Goal: Information Seeking & Learning: Understand process/instructions

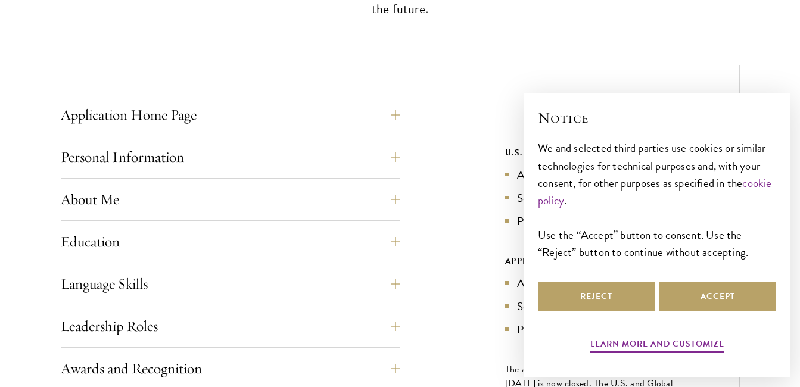
scroll to position [477, 0]
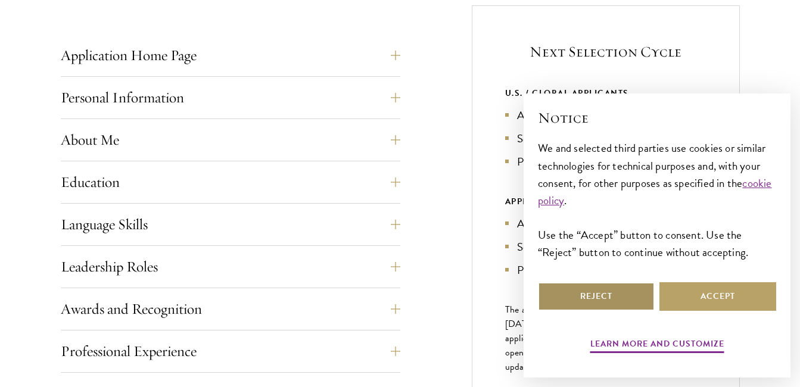
click at [624, 288] on button "Reject" at bounding box center [596, 296] width 117 height 29
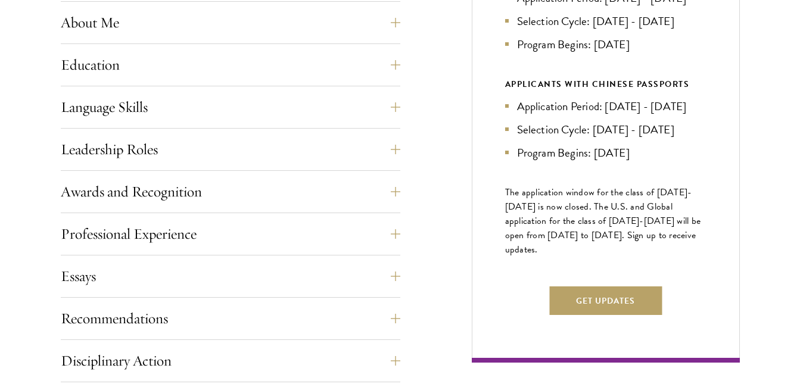
scroll to position [596, 0]
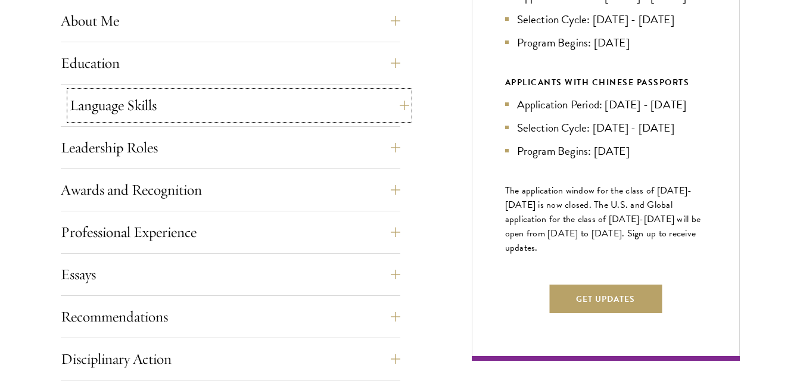
click at [299, 115] on button "Language Skills" at bounding box center [240, 105] width 340 height 29
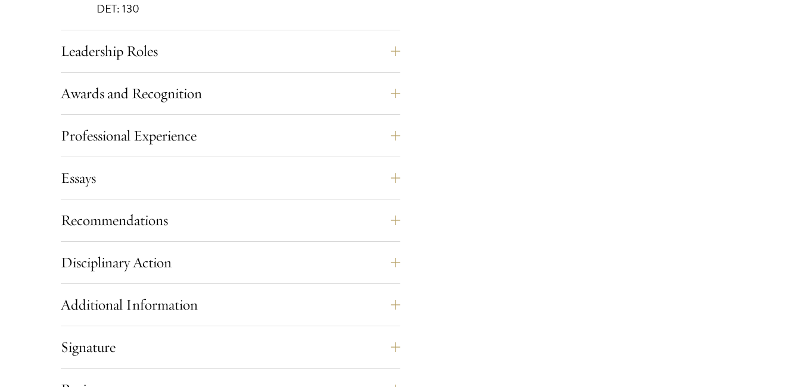
scroll to position [1311, 0]
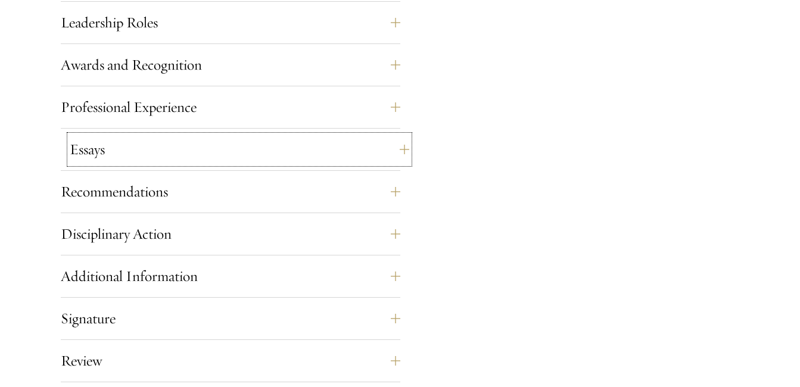
click at [290, 148] on button "Essays" at bounding box center [240, 149] width 340 height 29
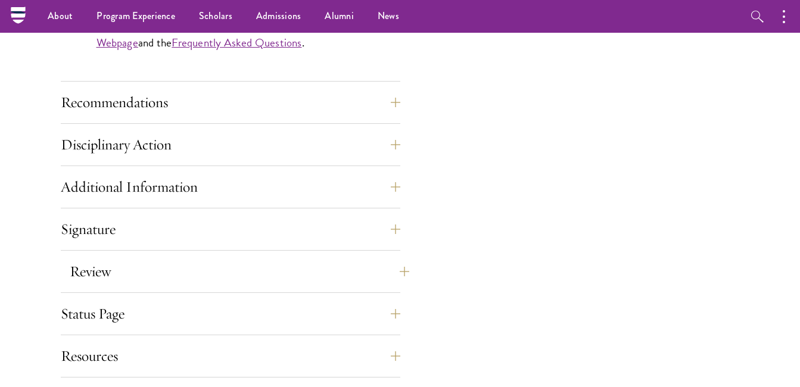
scroll to position [1191, 0]
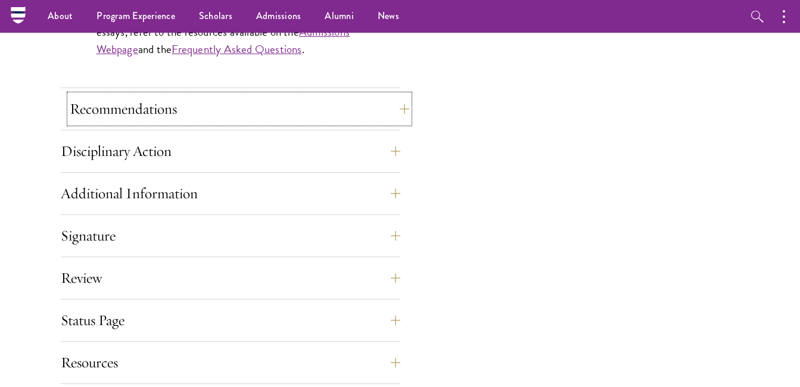
click at [279, 117] on button "Recommendations" at bounding box center [240, 109] width 340 height 29
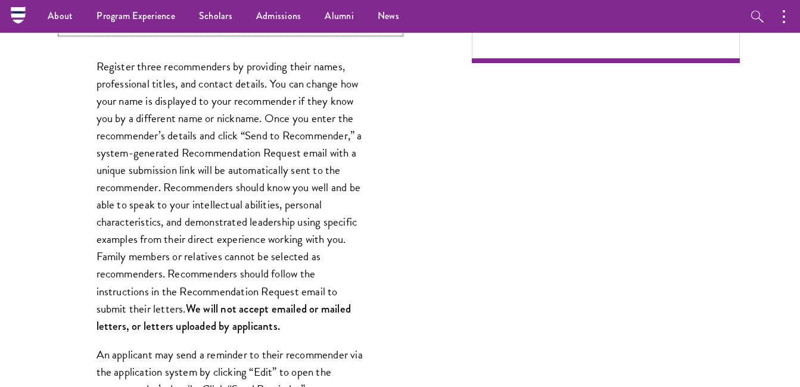
scroll to position [834, 0]
